Goal: Navigation & Orientation: Find specific page/section

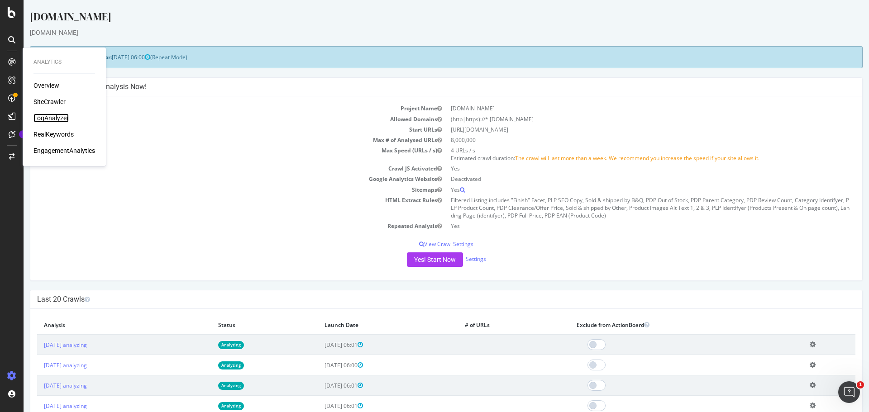
click at [52, 119] on div "LogAnalyzer" at bounding box center [50, 118] width 35 height 9
